Goal: Information Seeking & Learning: Learn about a topic

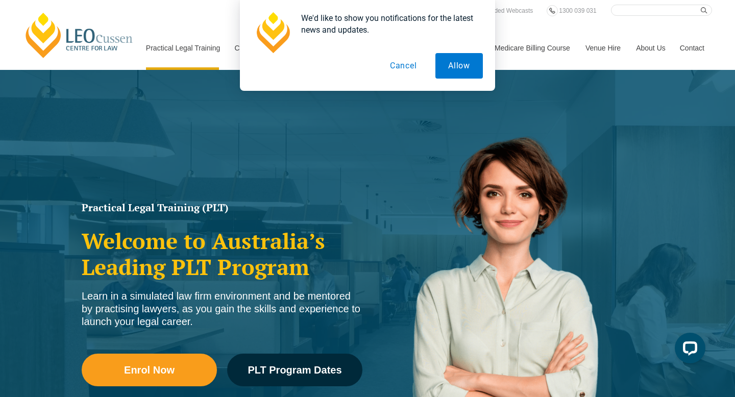
click at [413, 66] on button "Cancel" at bounding box center [403, 66] width 53 height 26
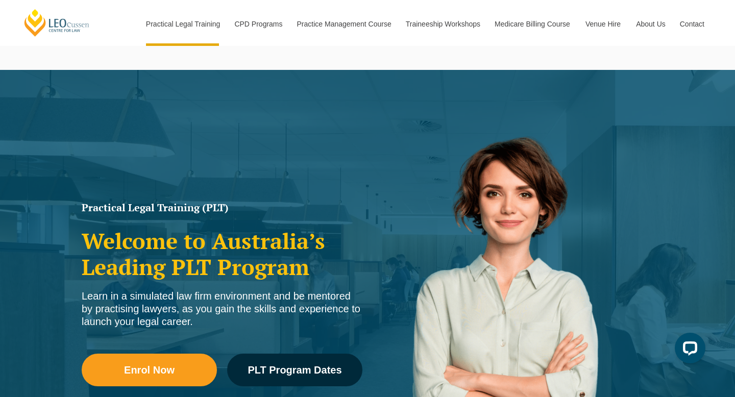
scroll to position [69, 0]
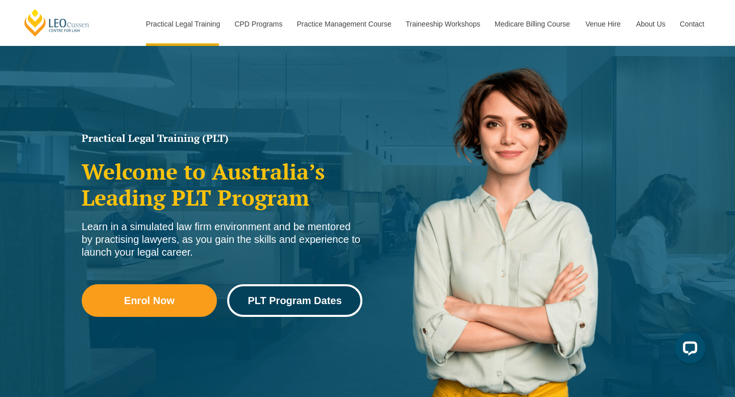
click at [284, 300] on span "PLT Program Dates" at bounding box center [295, 301] width 94 height 10
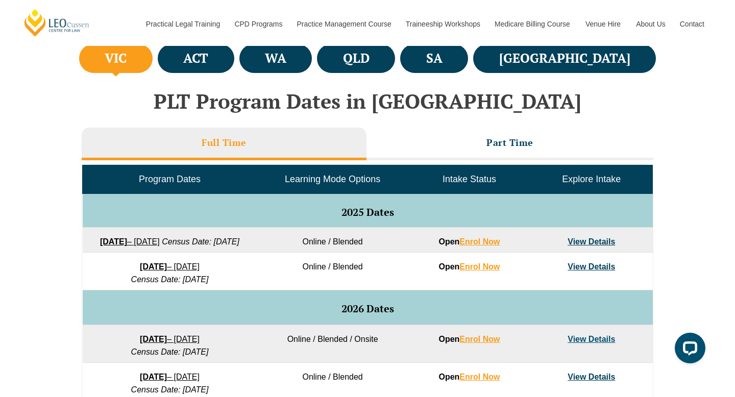
scroll to position [327, 0]
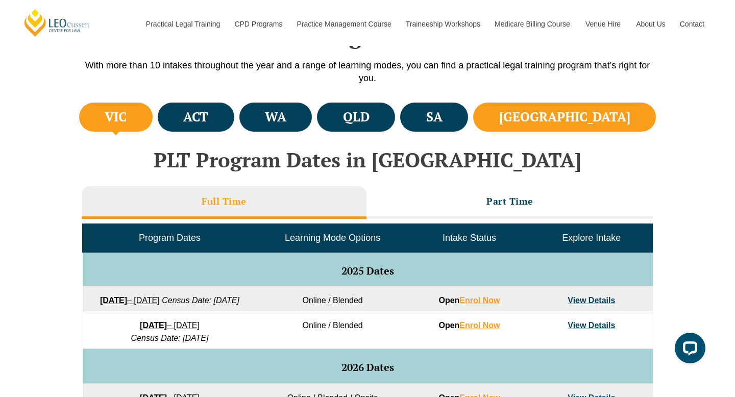
click at [603, 110] on h4 "[GEOGRAPHIC_DATA]" at bounding box center [564, 117] width 131 height 17
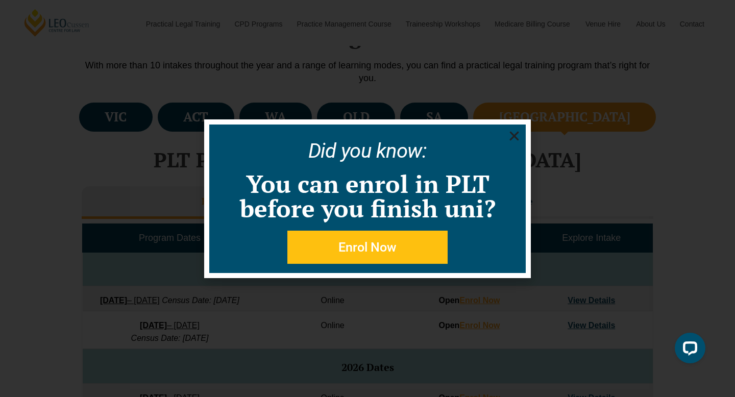
click at [515, 137] on use "Close" at bounding box center [514, 135] width 9 height 9
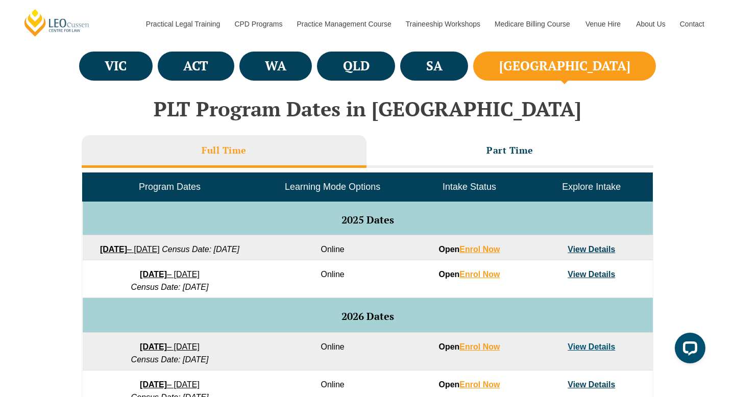
scroll to position [383, 0]
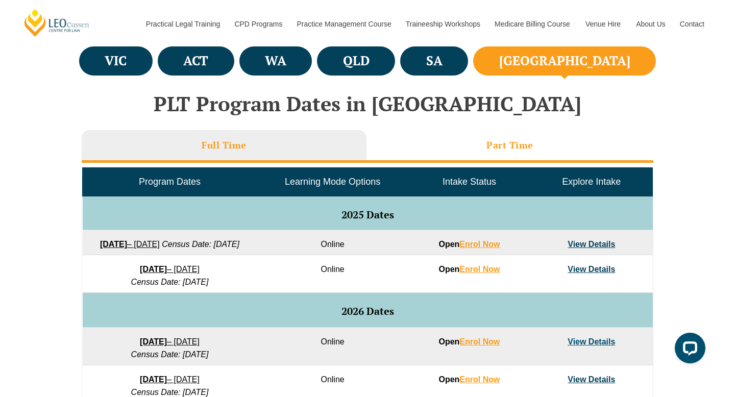
click at [472, 136] on li "Part Time" at bounding box center [509, 146] width 287 height 33
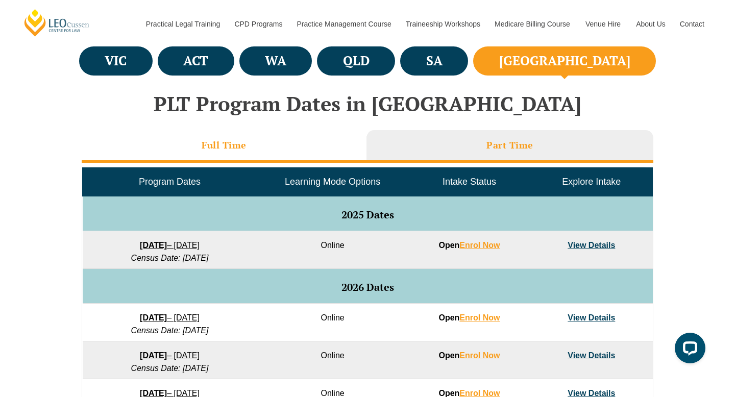
click at [332, 157] on li "Full Time" at bounding box center [224, 146] width 285 height 33
